Goal: Find specific page/section: Find specific page/section

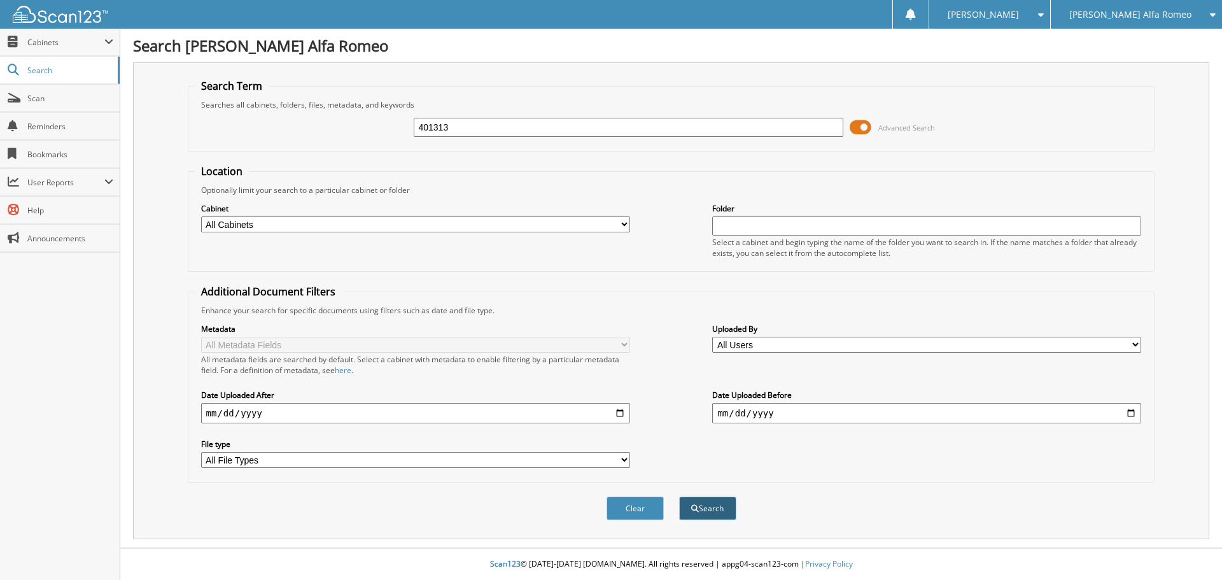
type input "401313"
click at [725, 515] on button "Search" at bounding box center [707, 508] width 57 height 24
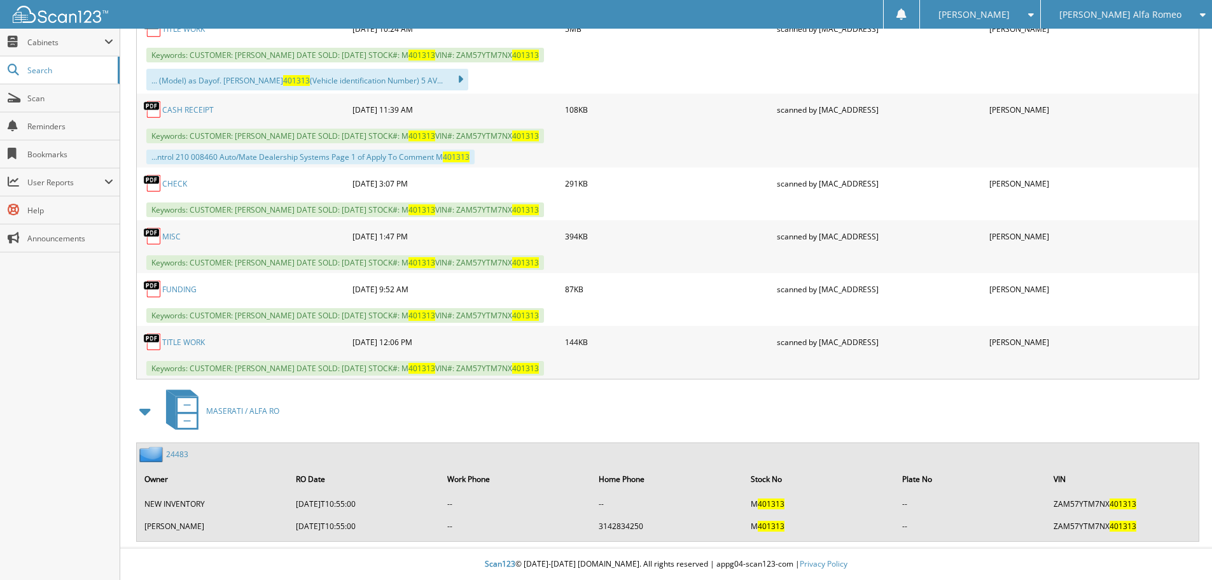
scroll to position [497, 0]
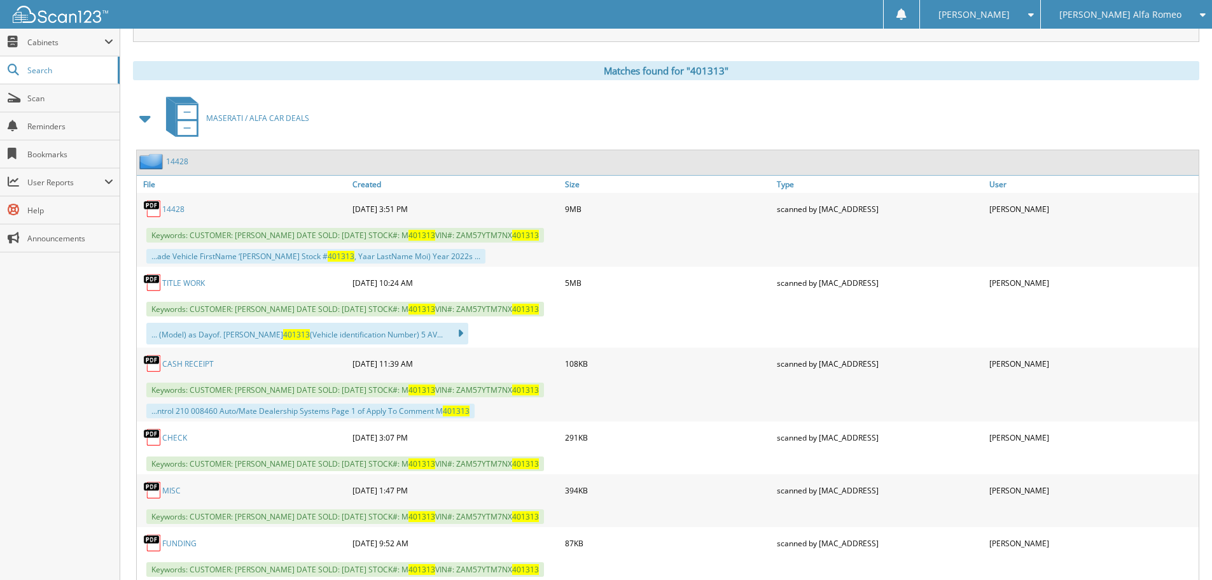
click at [1154, 7] on div "[PERSON_NAME] Alfa Romeo" at bounding box center [1126, 14] width 158 height 29
click at [1147, 33] on link "[PERSON_NAME] Chevrolet Inc" at bounding box center [1126, 40] width 171 height 22
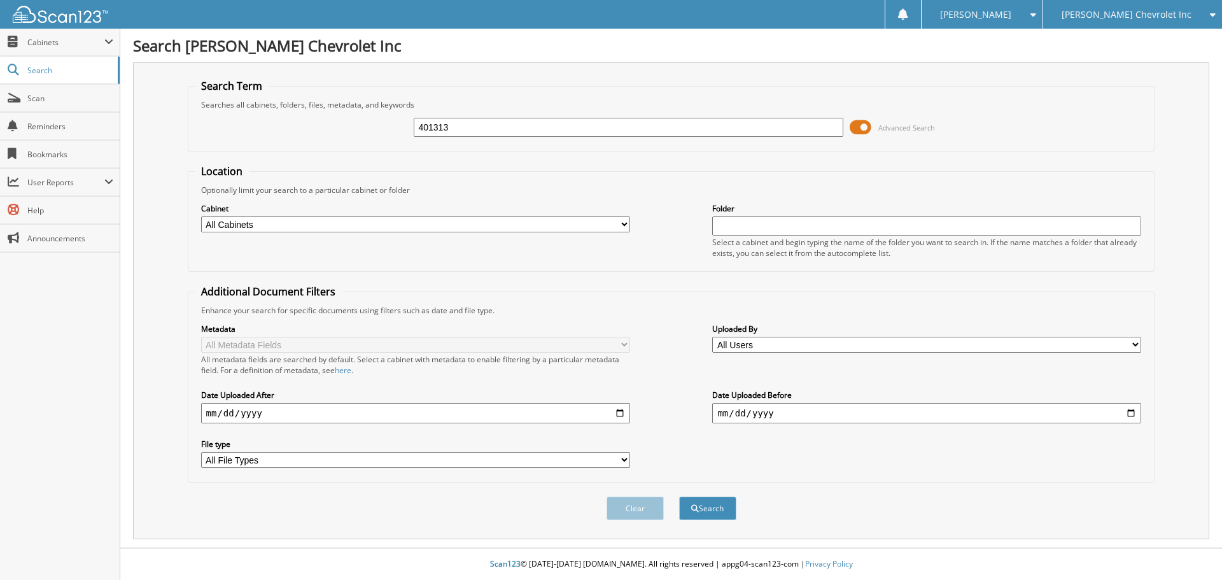
type input "401313"
click at [679, 496] on button "Search" at bounding box center [707, 508] width 57 height 24
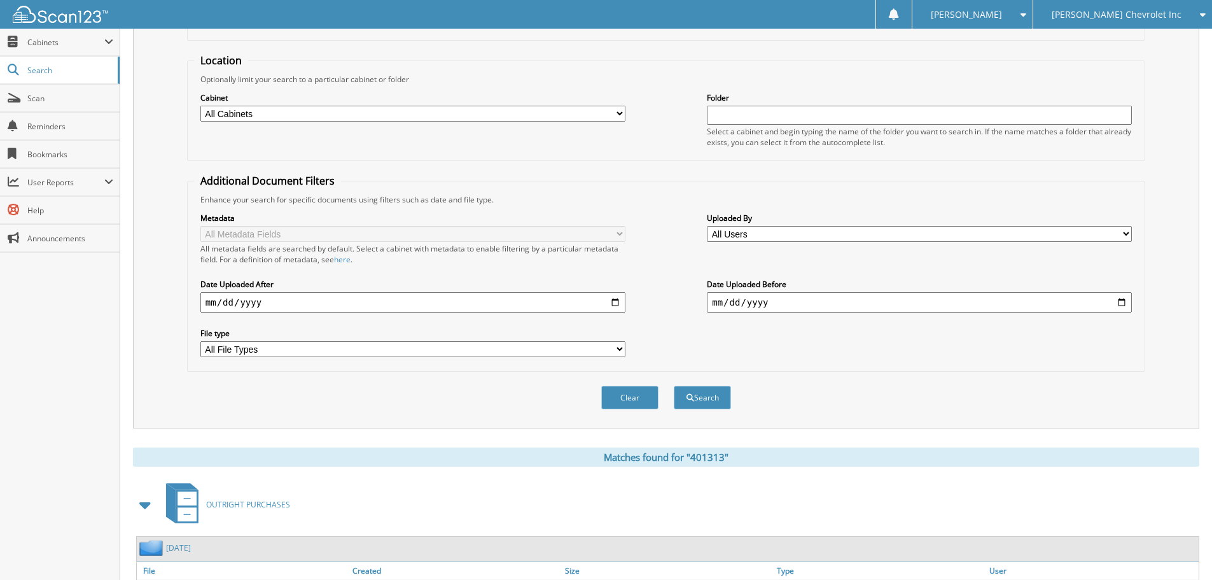
scroll to position [202, 0]
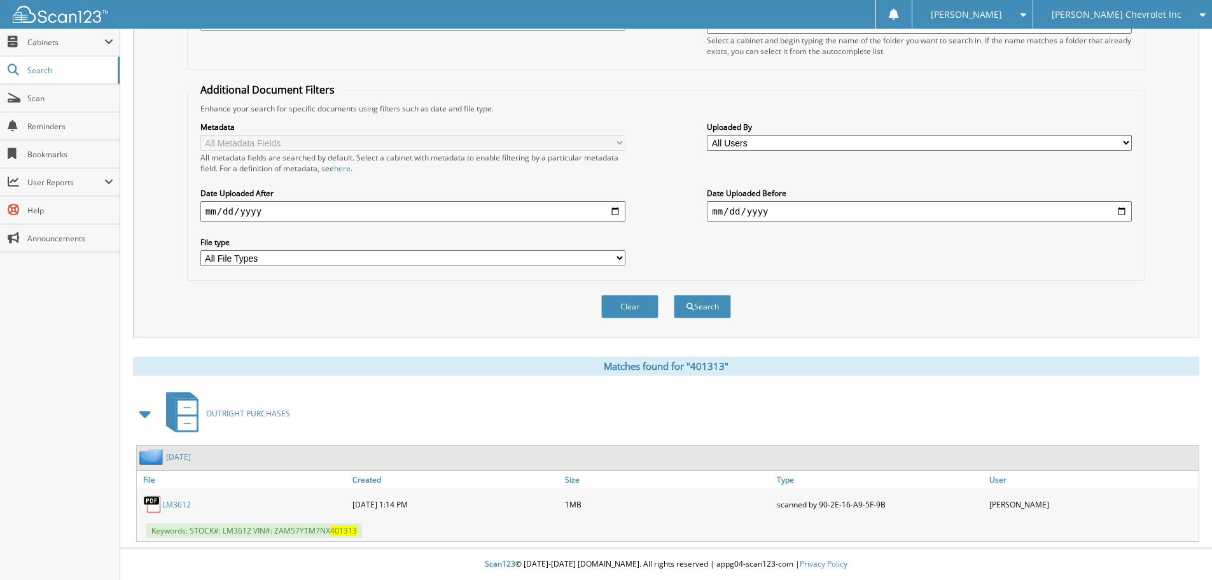
click at [178, 506] on link "LM3612" at bounding box center [176, 504] width 29 height 11
